Goal: Task Accomplishment & Management: Use online tool/utility

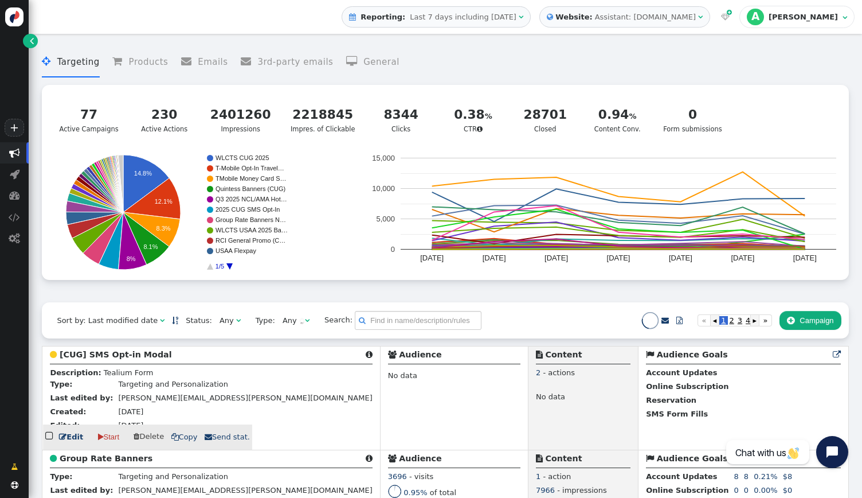
click at [137, 359] on b "[CUG] SMS Opt-in Modal" at bounding box center [116, 354] width 112 height 9
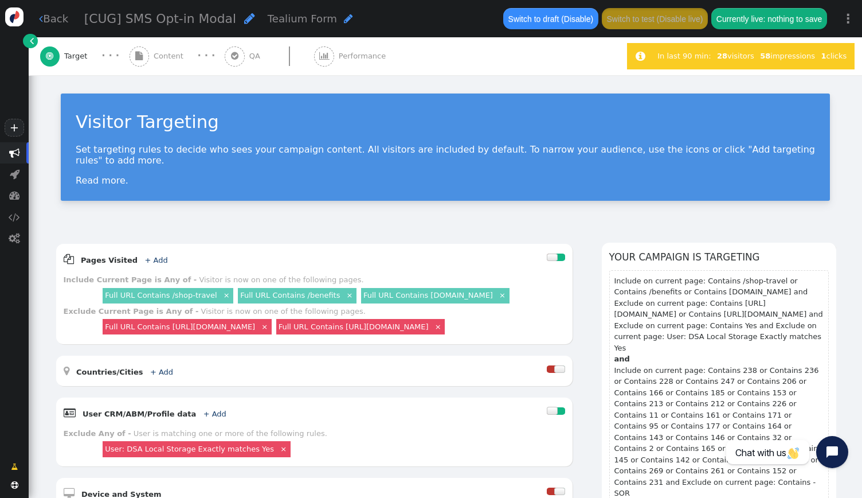
click at [248, 205] on div "Visitor Targeting Set targeting rules to decide who sees your campaign content.…" at bounding box center [446, 151] width 834 height 153
click at [432, 214] on div "Visitor Targeting Set targeting rules to decide who sees your campaign content.…" at bounding box center [446, 151] width 834 height 153
click at [591, 201] on div "Visitor Targeting Set targeting rules to decide who sees your campaign content.…" at bounding box center [446, 151] width 834 height 153
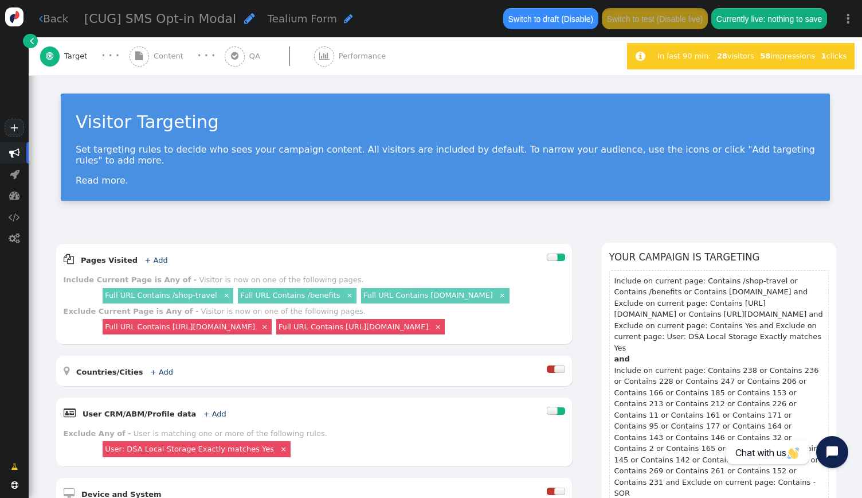
drag, startPoint x: 417, startPoint y: 215, endPoint x: 381, endPoint y: 223, distance: 37.0
click at [342, 244] on div " Pages Visited + Add  Include Current Page is Any of - Visitor is now on one …" at bounding box center [314, 294] width 517 height 100
click at [332, 214] on div "Visitor Targeting Set targeting rules to decide who sees your campaign content.…" at bounding box center [446, 151] width 834 height 153
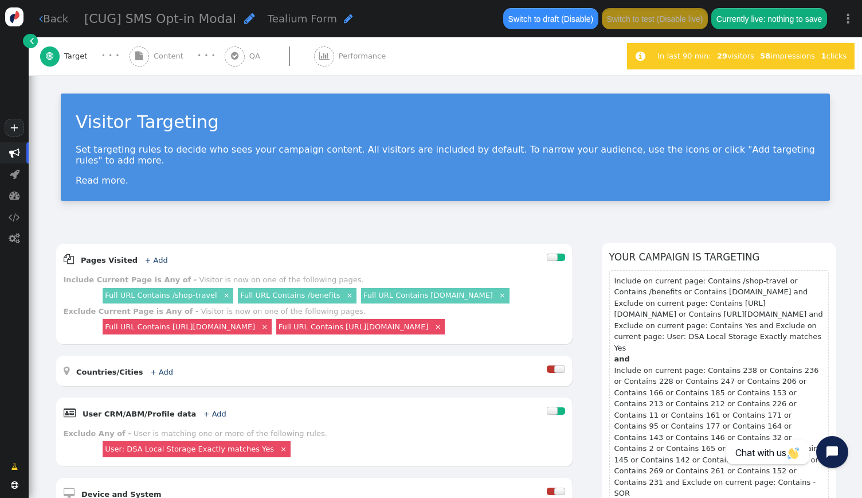
click at [431, 205] on div "Visitor Targeting Set targeting rules to decide who sees your campaign content.…" at bounding box center [446, 151] width 834 height 153
click at [64, 209] on div "Visitor Targeting Set targeting rules to decide who sees your campaign content.…" at bounding box center [446, 151] width 834 height 153
click at [106, 215] on div "Visitor Targeting Set targeting rules to decide who sees your campaign content.…" at bounding box center [446, 151] width 834 height 153
drag, startPoint x: 245, startPoint y: 239, endPoint x: 206, endPoint y: 244, distance: 39.3
click at [206, 251] on div " Pages Visited + Add " at bounding box center [306, 258] width 484 height 15
